Goal: Find specific page/section: Find specific page/section

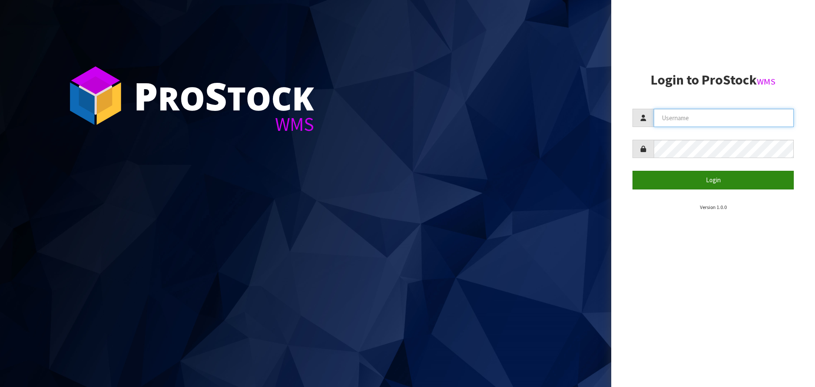
type input "[PERSON_NAME]"
click at [750, 183] on button "Login" at bounding box center [713, 180] width 161 height 18
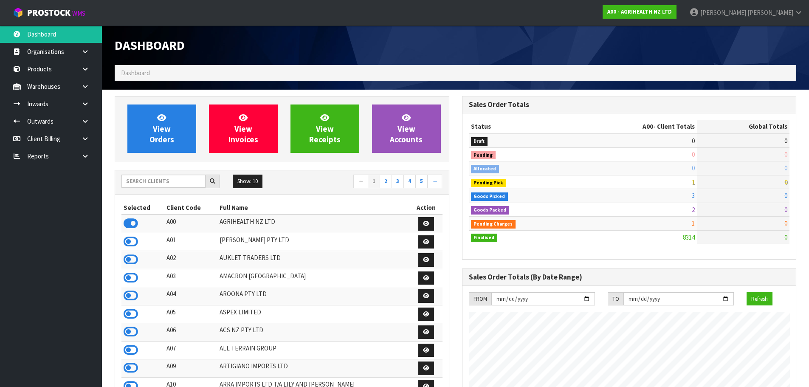
scroll to position [643, 347]
click at [138, 178] on input "text" at bounding box center [163, 181] width 84 height 13
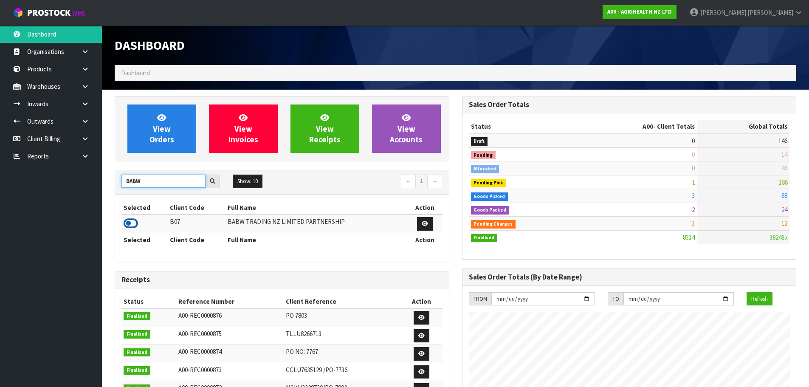
type input "BABW"
click at [130, 225] on icon at bounding box center [131, 223] width 14 height 13
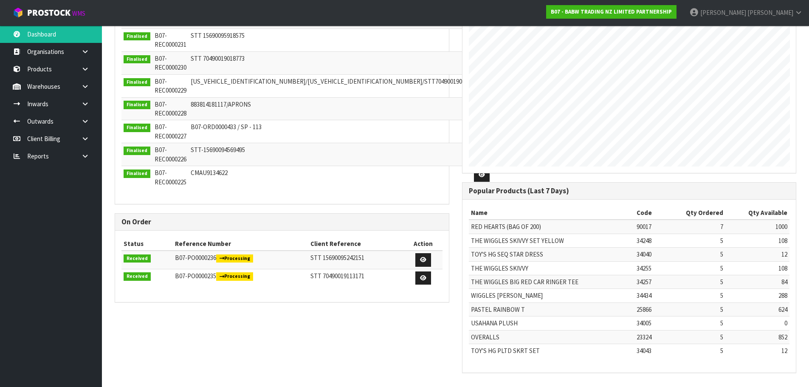
scroll to position [62, 0]
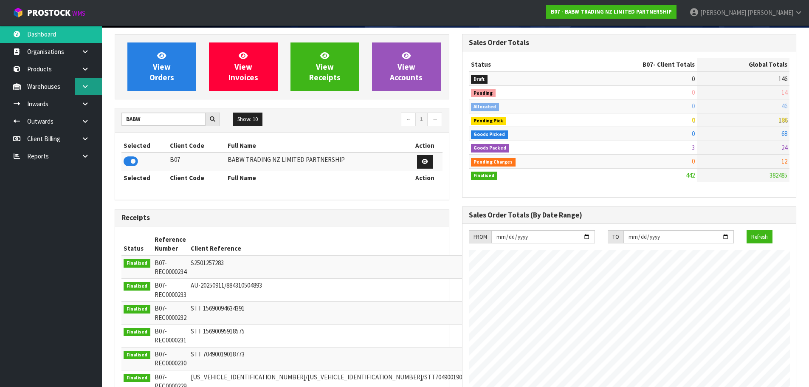
click at [87, 84] on icon at bounding box center [85, 86] width 8 height 6
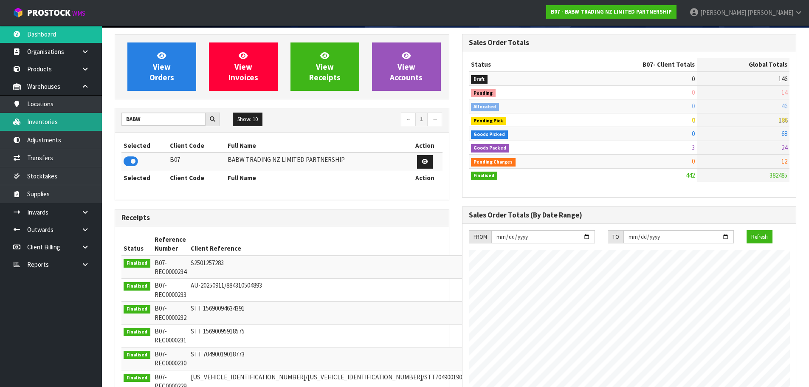
click at [63, 120] on link "Inventories" at bounding box center [51, 121] width 102 height 17
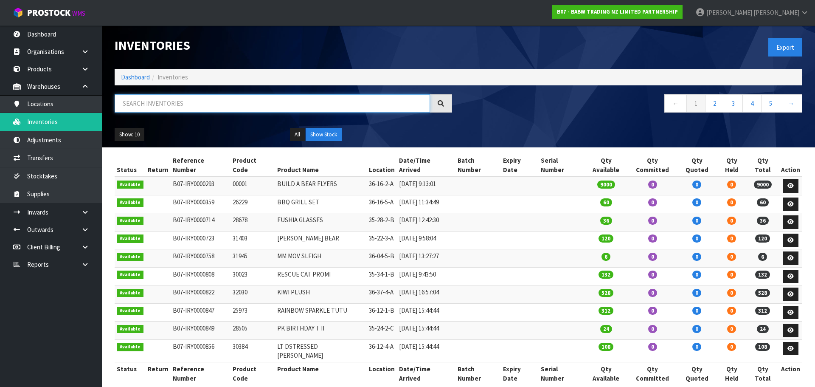
click at [230, 108] on input "text" at bounding box center [273, 103] width 316 height 18
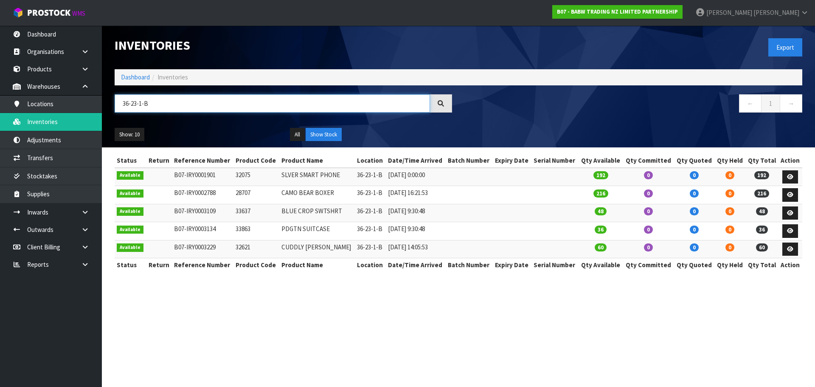
type input "36-23-1-B"
drag, startPoint x: 480, startPoint y: 339, endPoint x: 469, endPoint y: 331, distance: 13.3
click at [475, 336] on section "Inventories Export Dashboard Inventories 36-23-1-B ← 1 → Show: 10 5 10 25 50 Al…" at bounding box center [407, 193] width 815 height 387
